Goal: Transaction & Acquisition: Book appointment/travel/reservation

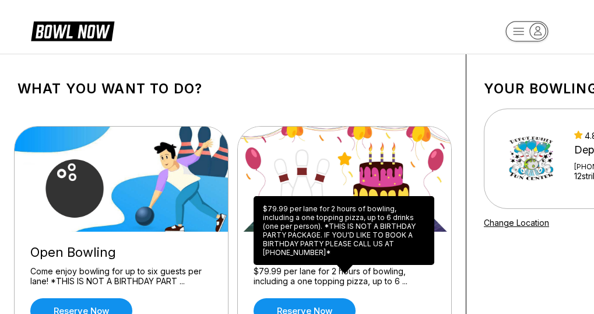
click at [341, 242] on div "$79.99 per lane for 2 hours of bowling, including a one topping pizza, up to 6 …" at bounding box center [344, 230] width 181 height 69
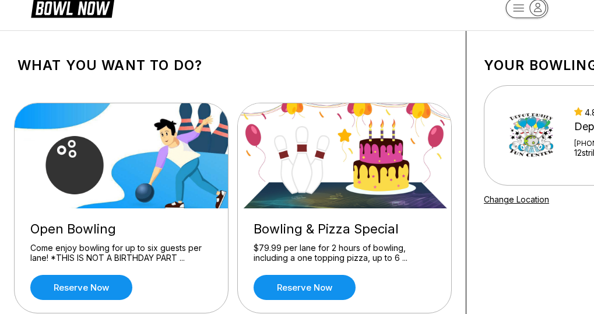
scroll to position [47, 0]
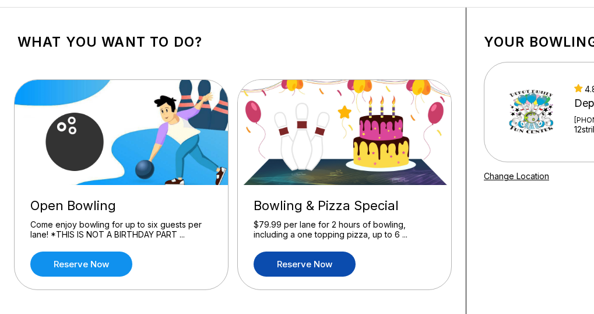
click at [340, 274] on link "Reserve now" at bounding box center [305, 263] width 102 height 25
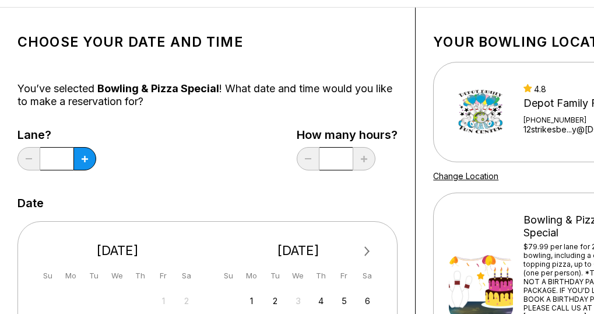
scroll to position [0, 0]
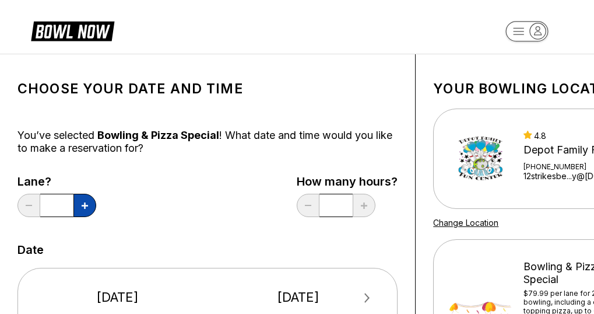
click at [83, 206] on icon at bounding box center [85, 205] width 6 height 6
type input "*"
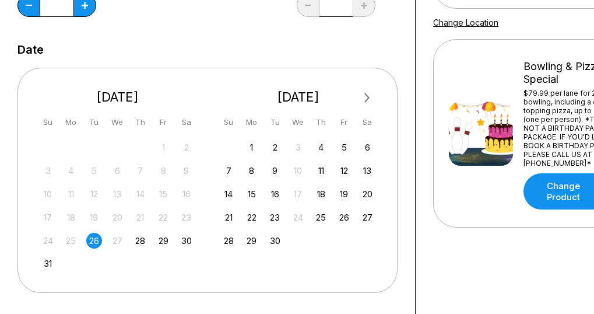
scroll to position [210, 0]
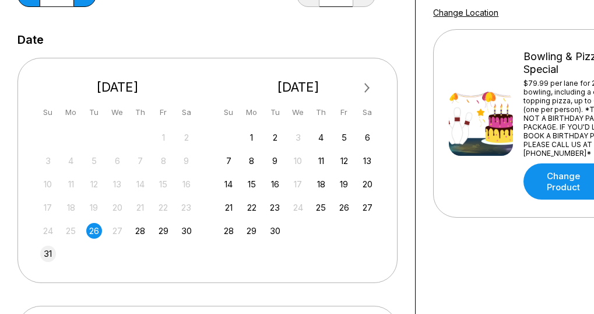
click at [45, 254] on div "31" at bounding box center [48, 254] width 16 height 16
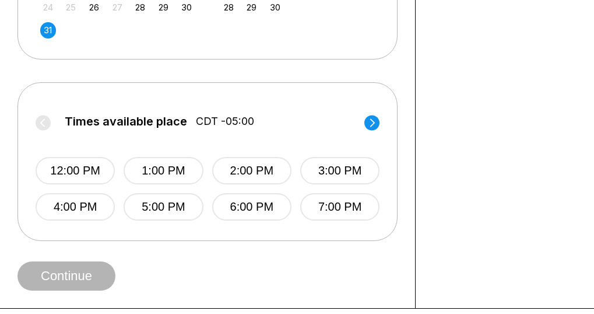
scroll to position [443, 0]
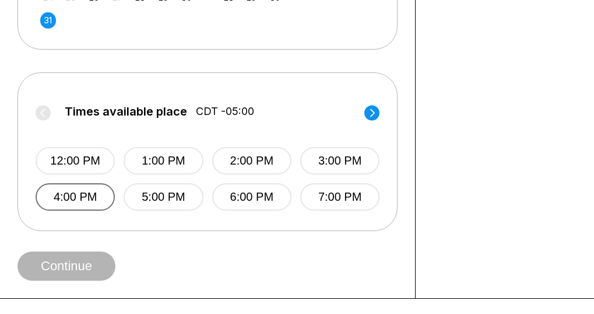
click at [75, 202] on button "4:00 PM" at bounding box center [75, 196] width 79 height 27
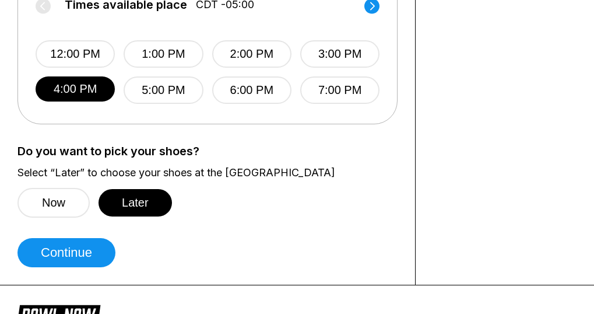
scroll to position [560, 0]
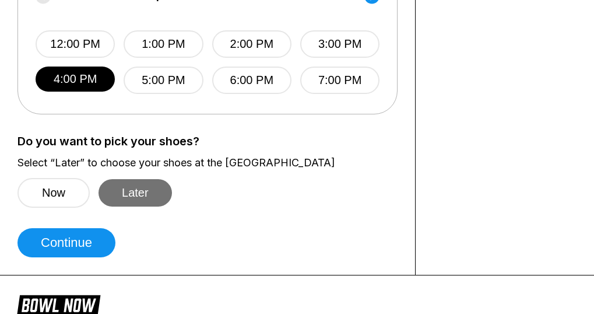
click at [142, 184] on button "Later" at bounding box center [135, 192] width 73 height 27
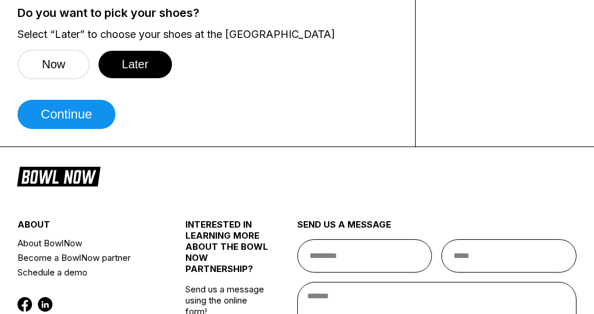
scroll to position [691, 0]
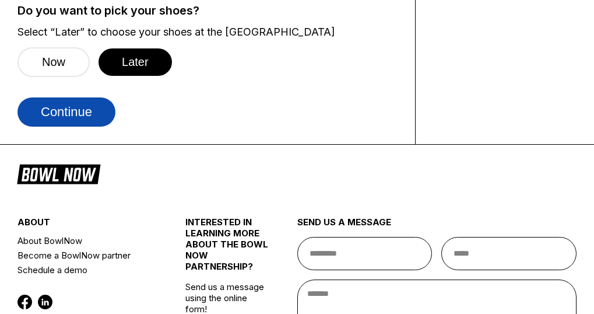
click at [87, 112] on button "Continue" at bounding box center [66, 111] width 98 height 29
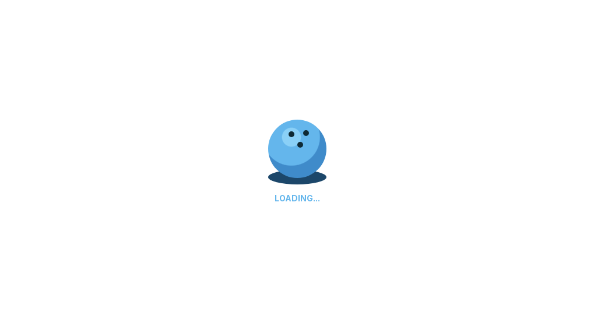
select select "**"
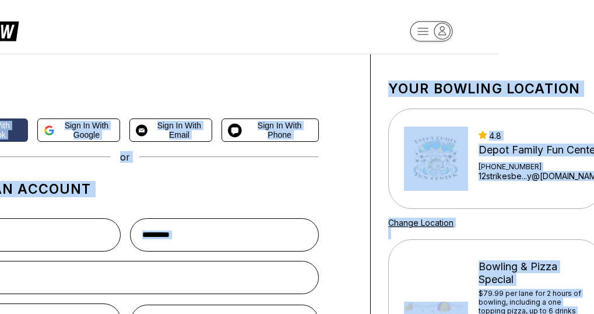
scroll to position [0, 122]
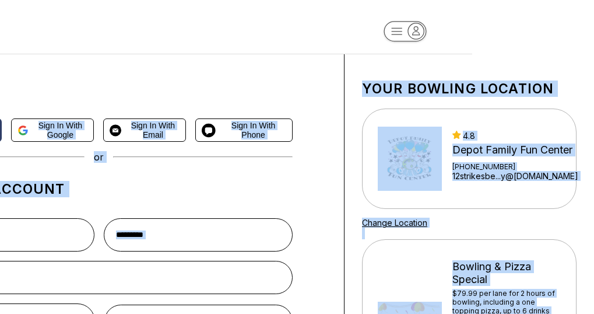
click at [585, 312] on div "Your bowling location 4.8 Depot Family Fun Center [PHONE_NUMBER] 12strikesbe...…" at bounding box center [470, 311] width 250 height 514
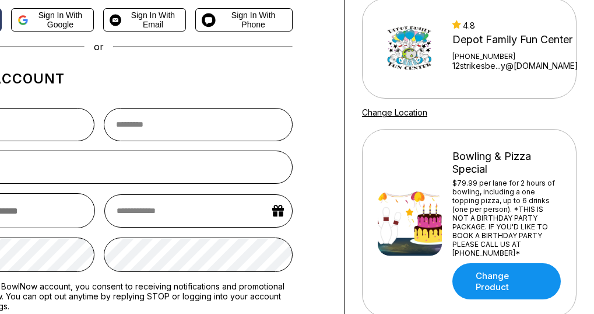
scroll to position [117, 122]
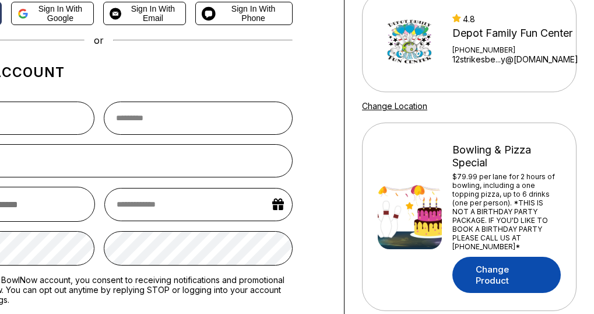
click at [528, 280] on link "Change Product" at bounding box center [507, 275] width 108 height 36
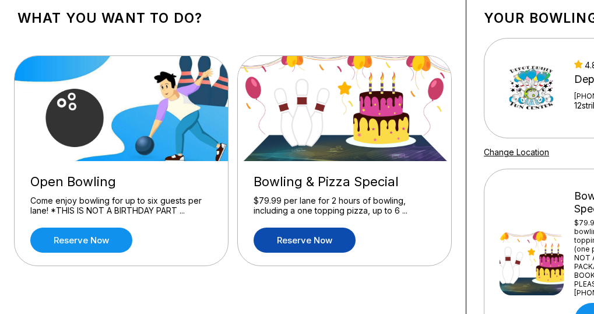
scroll to position [93, 0]
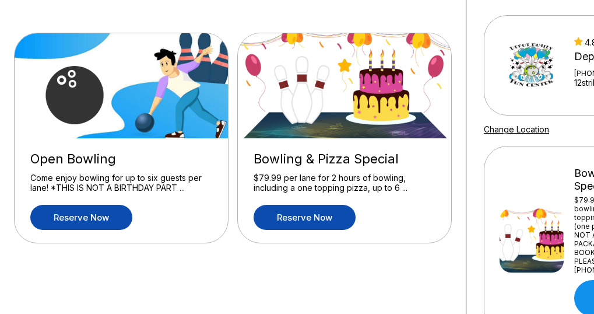
click at [111, 220] on link "Reserve now" at bounding box center [81, 217] width 102 height 25
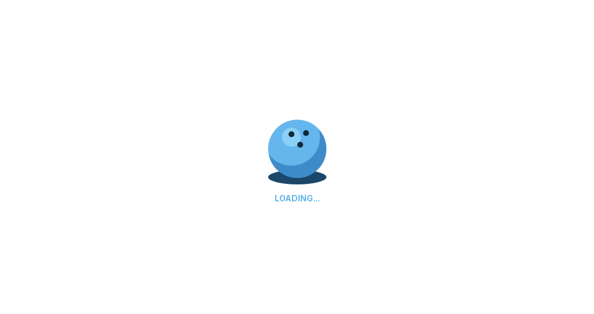
scroll to position [0, 0]
